Goal: Find specific page/section: Find specific page/section

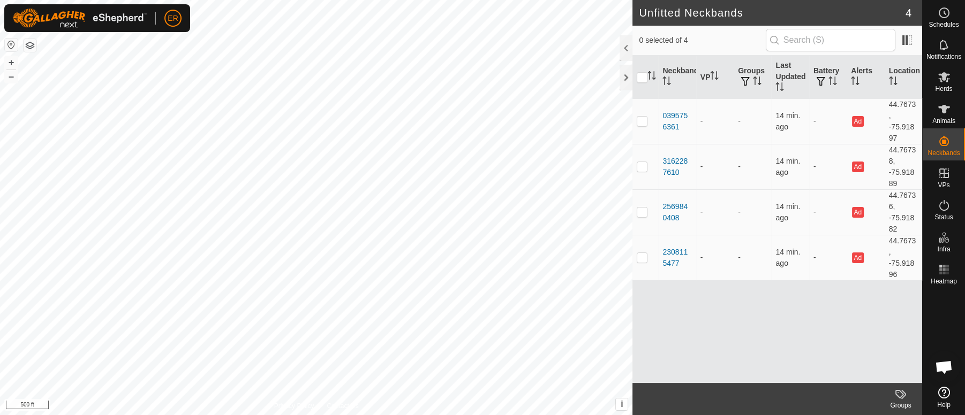
scroll to position [9365, 0]
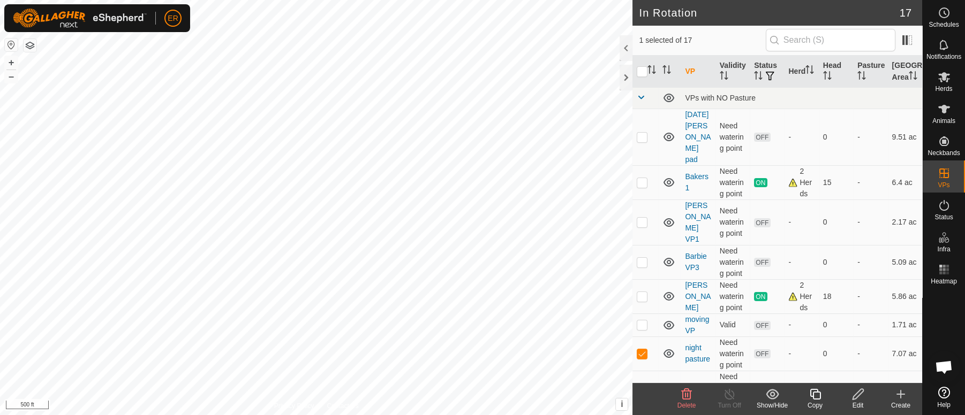
checkbox input "true"
checkbox input "false"
checkbox input "true"
click at [11, 63] on button "+" at bounding box center [11, 62] width 13 height 13
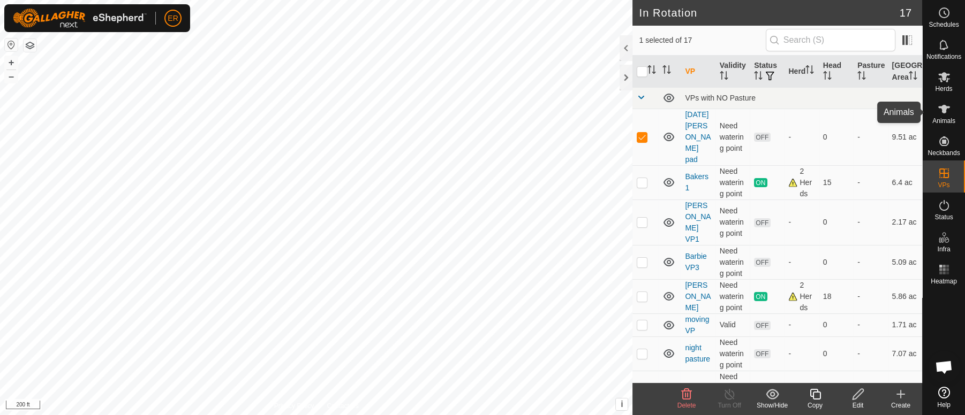
click at [942, 110] on icon at bounding box center [944, 109] width 12 height 9
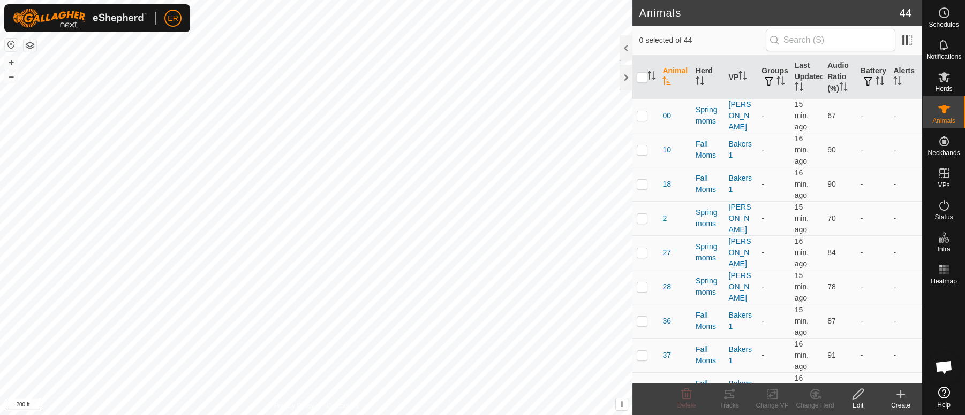
click at [942, 110] on icon at bounding box center [944, 109] width 12 height 9
click at [943, 110] on icon at bounding box center [944, 109] width 12 height 9
click at [8, 60] on button "+" at bounding box center [11, 62] width 13 height 13
click at [9, 62] on button "+" at bounding box center [11, 62] width 13 height 13
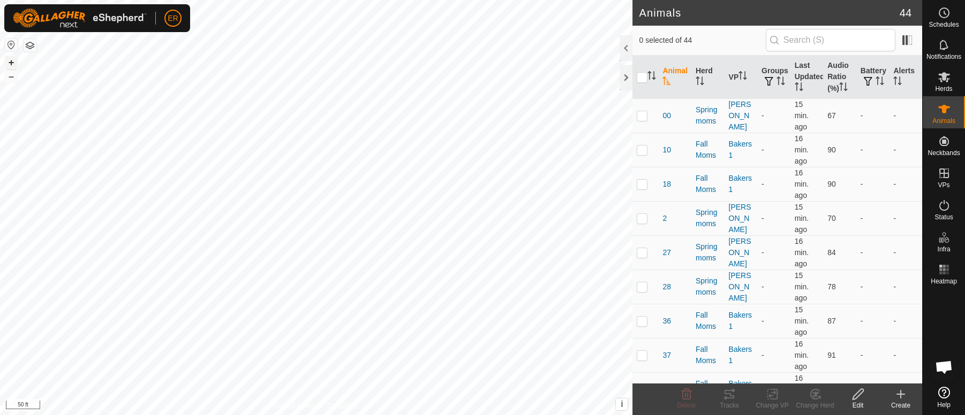
click at [11, 62] on button "+" at bounding box center [11, 62] width 13 height 13
click at [939, 109] on icon at bounding box center [943, 109] width 13 height 13
click at [941, 108] on icon at bounding box center [944, 109] width 12 height 9
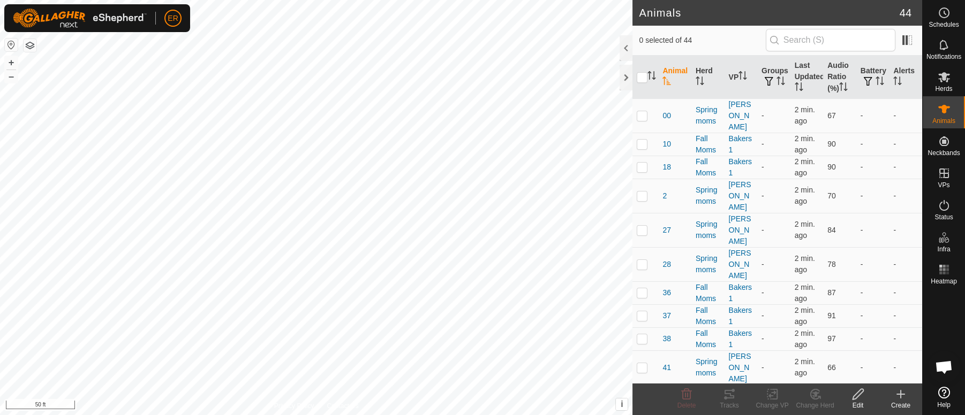
scroll to position [9365, 0]
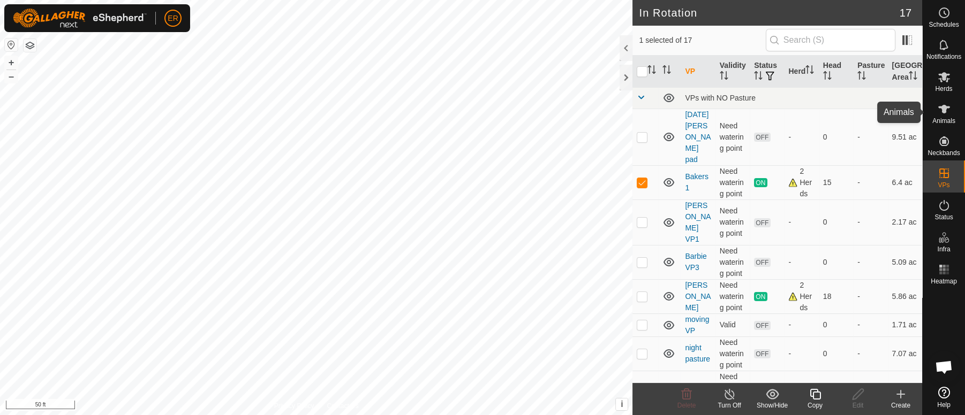
click at [943, 110] on icon at bounding box center [944, 109] width 12 height 9
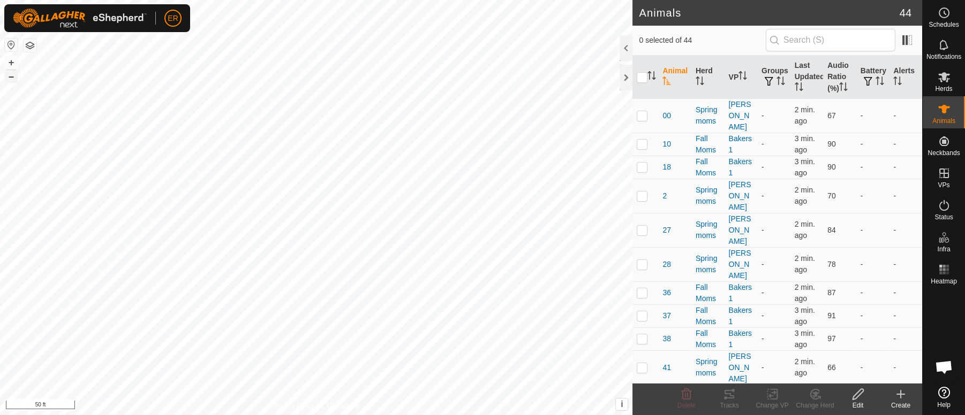
click at [14, 77] on button "–" at bounding box center [11, 76] width 13 height 13
